Goal: Use online tool/utility: Utilize a website feature to perform a specific function

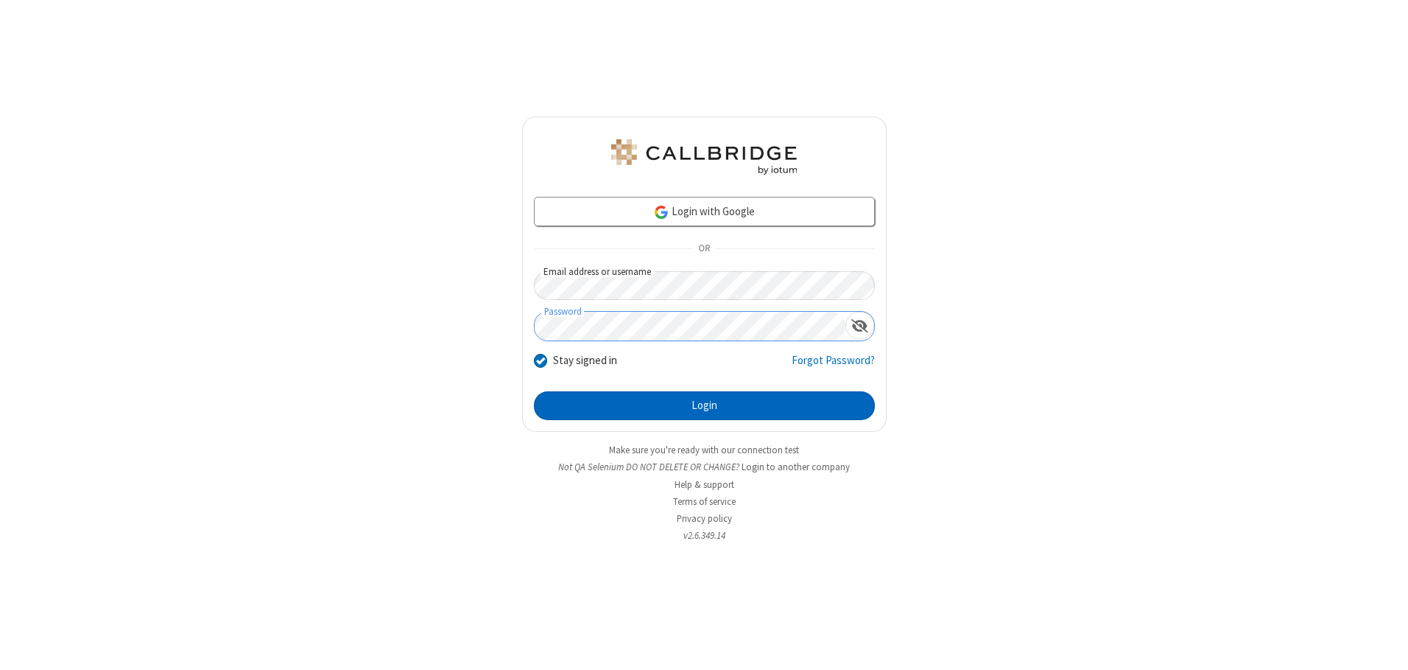
click at [704, 405] on button "Login" at bounding box center [704, 405] width 341 height 29
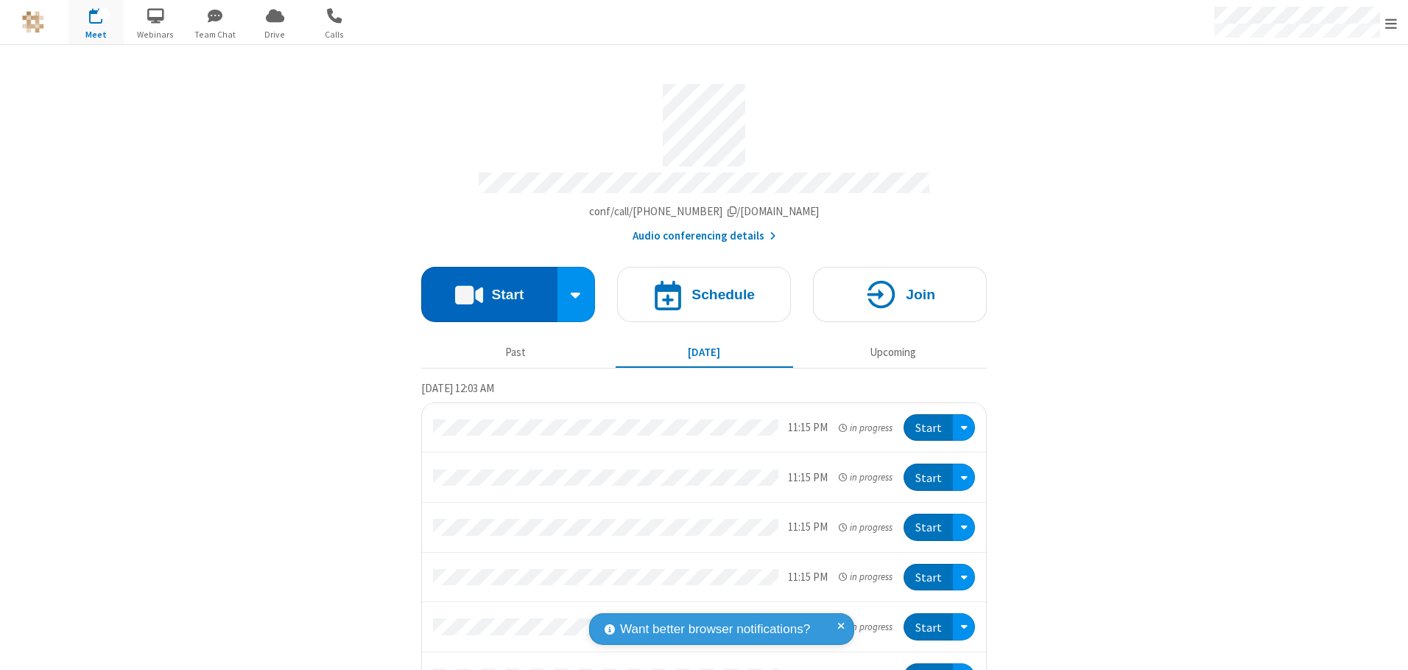
click at [483, 289] on button "Start" at bounding box center [489, 294] width 136 height 55
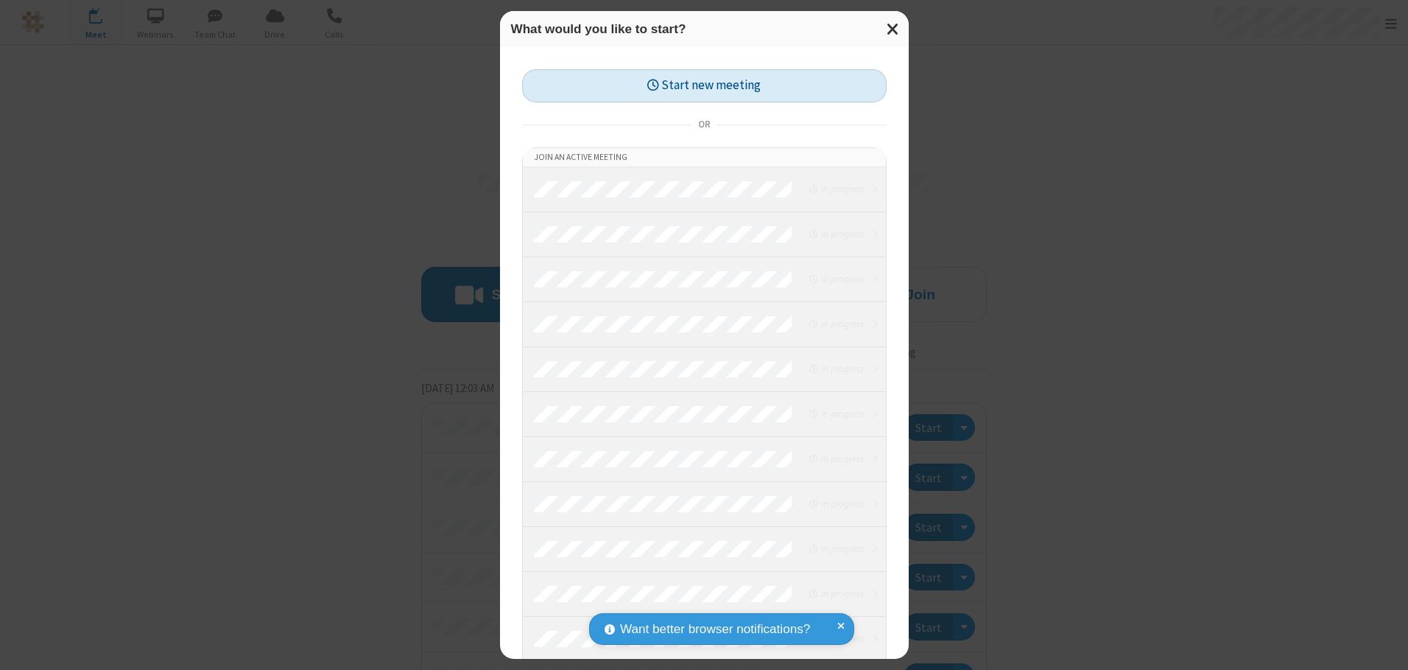
click at [700, 85] on button "Start new meeting" at bounding box center [704, 85] width 365 height 33
